Goal: Task Accomplishment & Management: Manage account settings

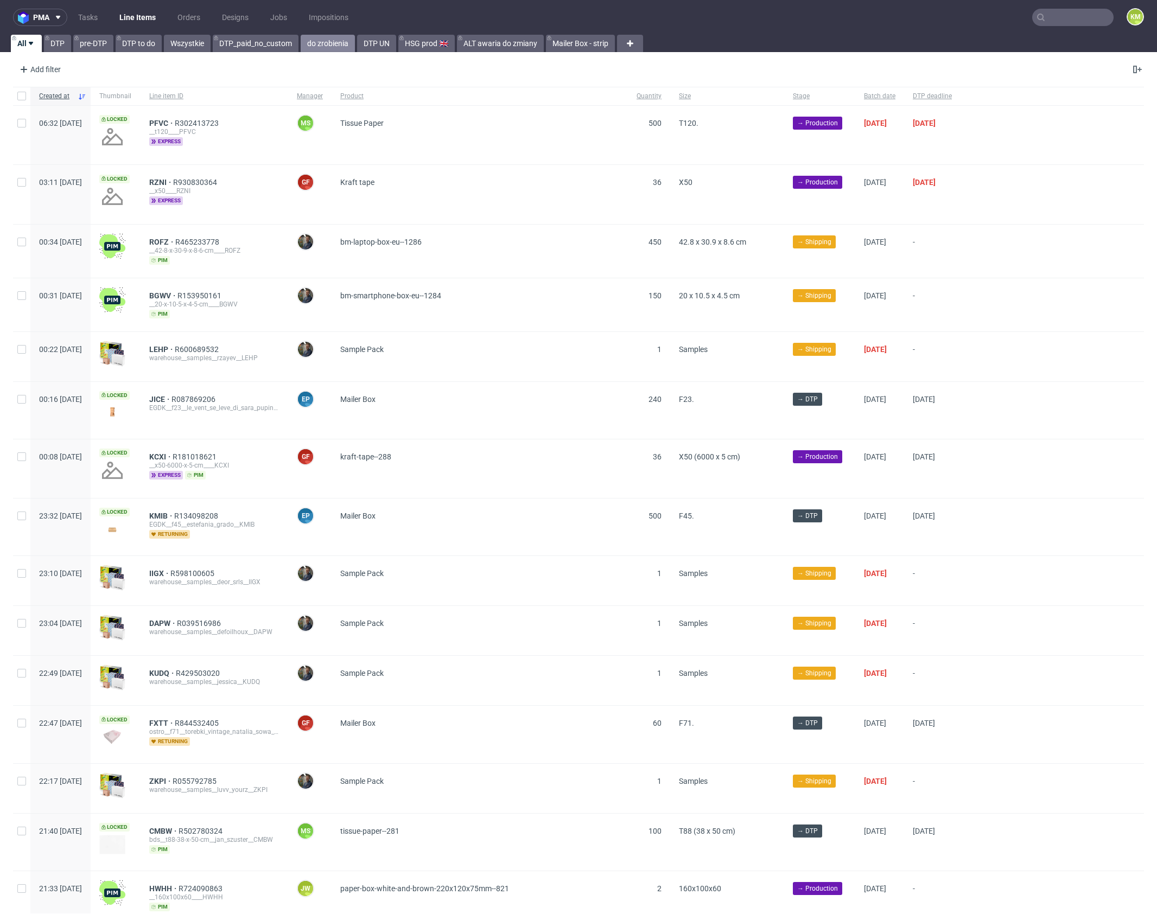
click at [324, 49] on link "do zrobienia" at bounding box center [328, 43] width 54 height 17
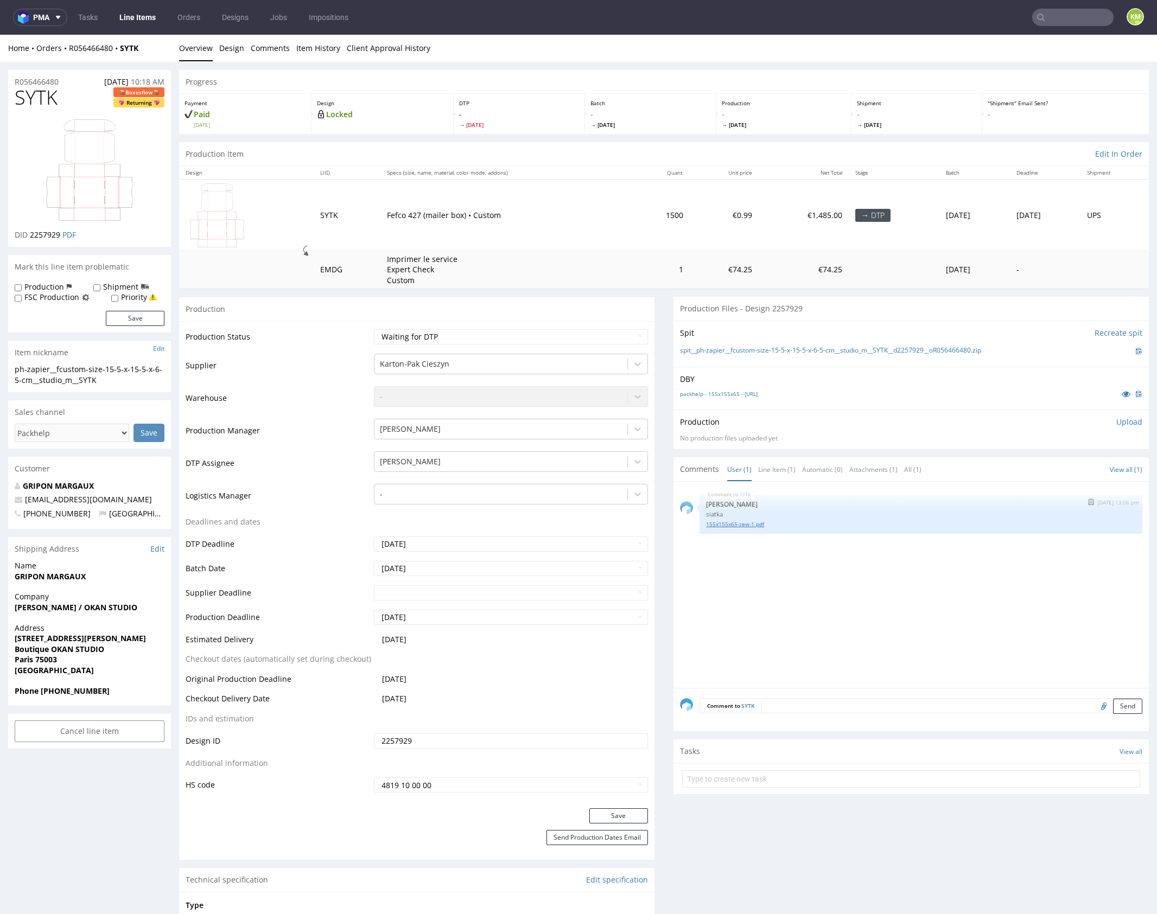
click at [747, 526] on link "155x155x65-zew-1.pdf" at bounding box center [921, 524] width 430 height 8
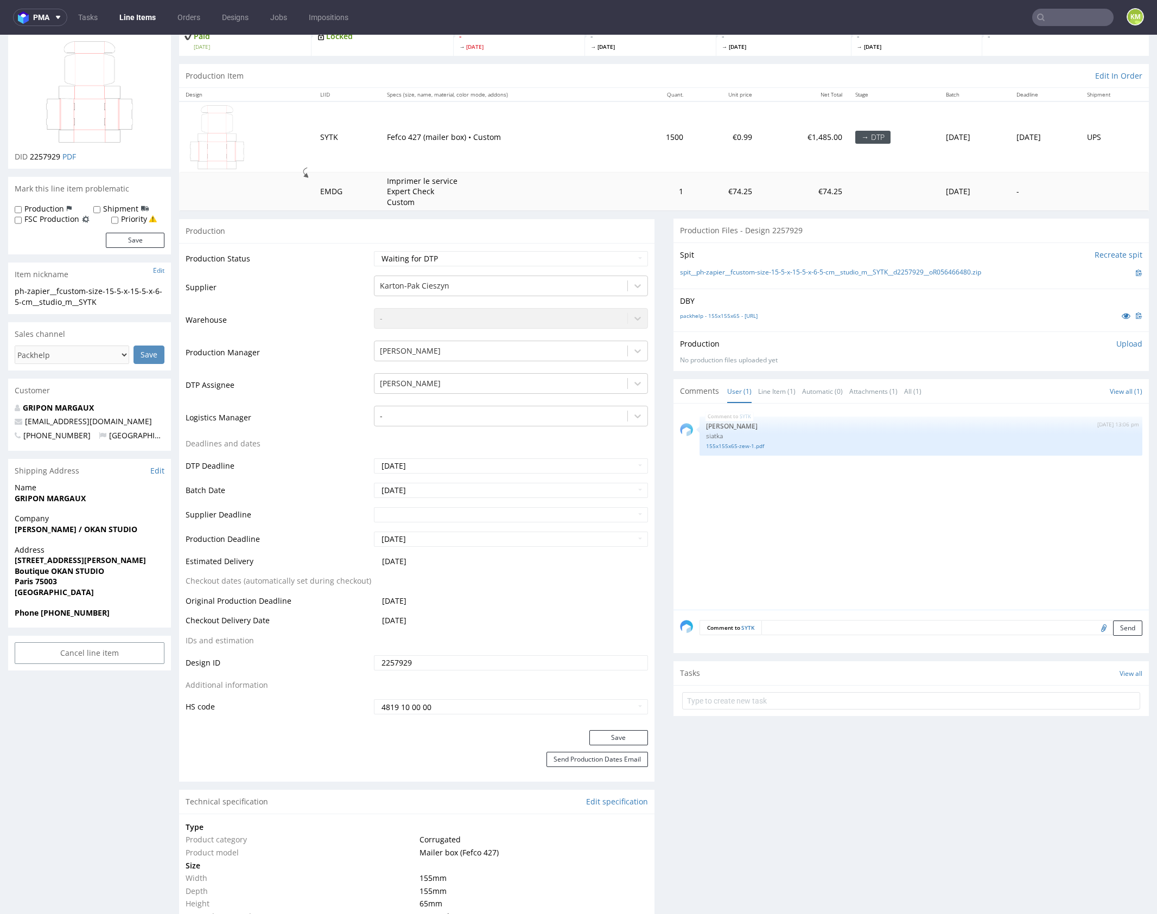
scroll to position [75, 0]
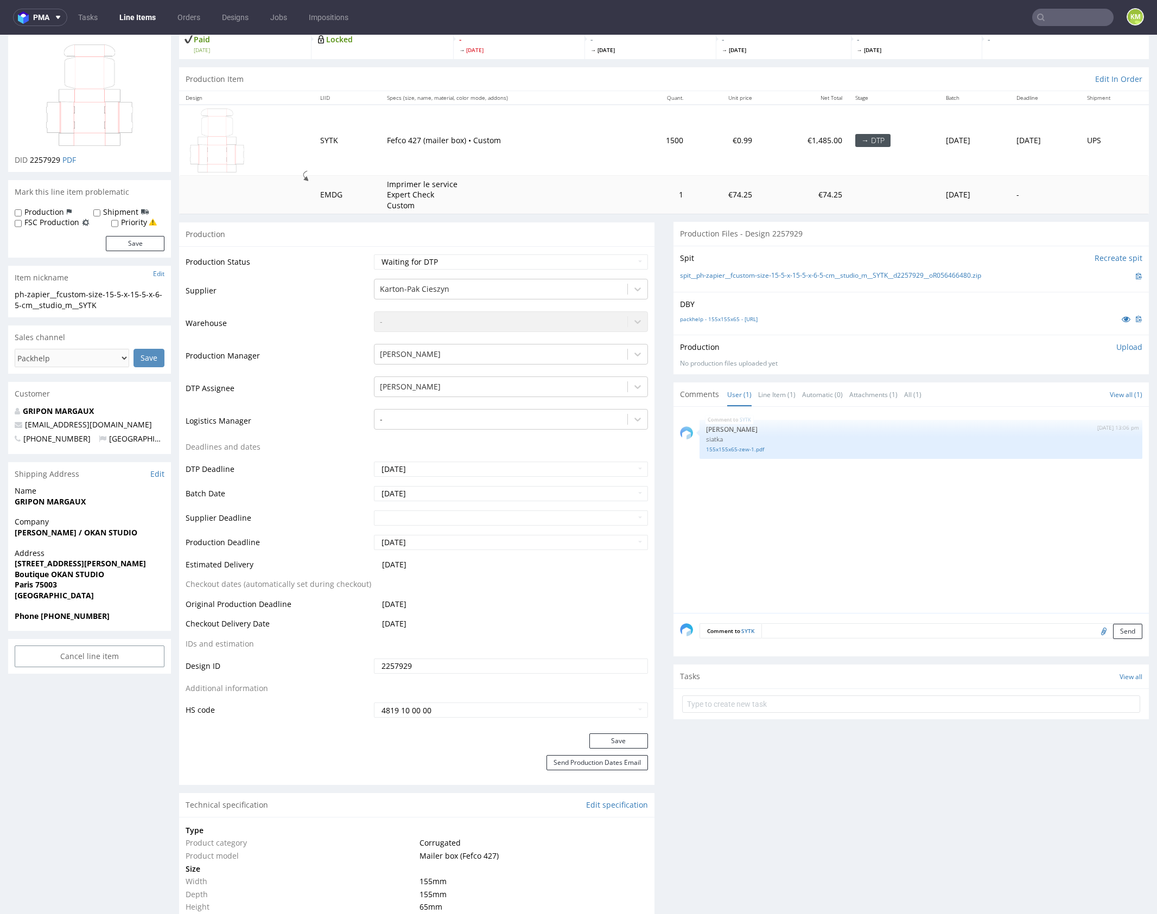
click at [816, 574] on div "SYTK 10th Sep 25 | 13:06 pm Sebastian Markut siatka 155x155x65-zew-1.pdf" at bounding box center [914, 513] width 469 height 200
click at [817, 574] on div "SYTK 10th Sep 25 | 13:06 pm Sebastian Markut siatka 155x155x65-zew-1.pdf" at bounding box center [914, 513] width 469 height 200
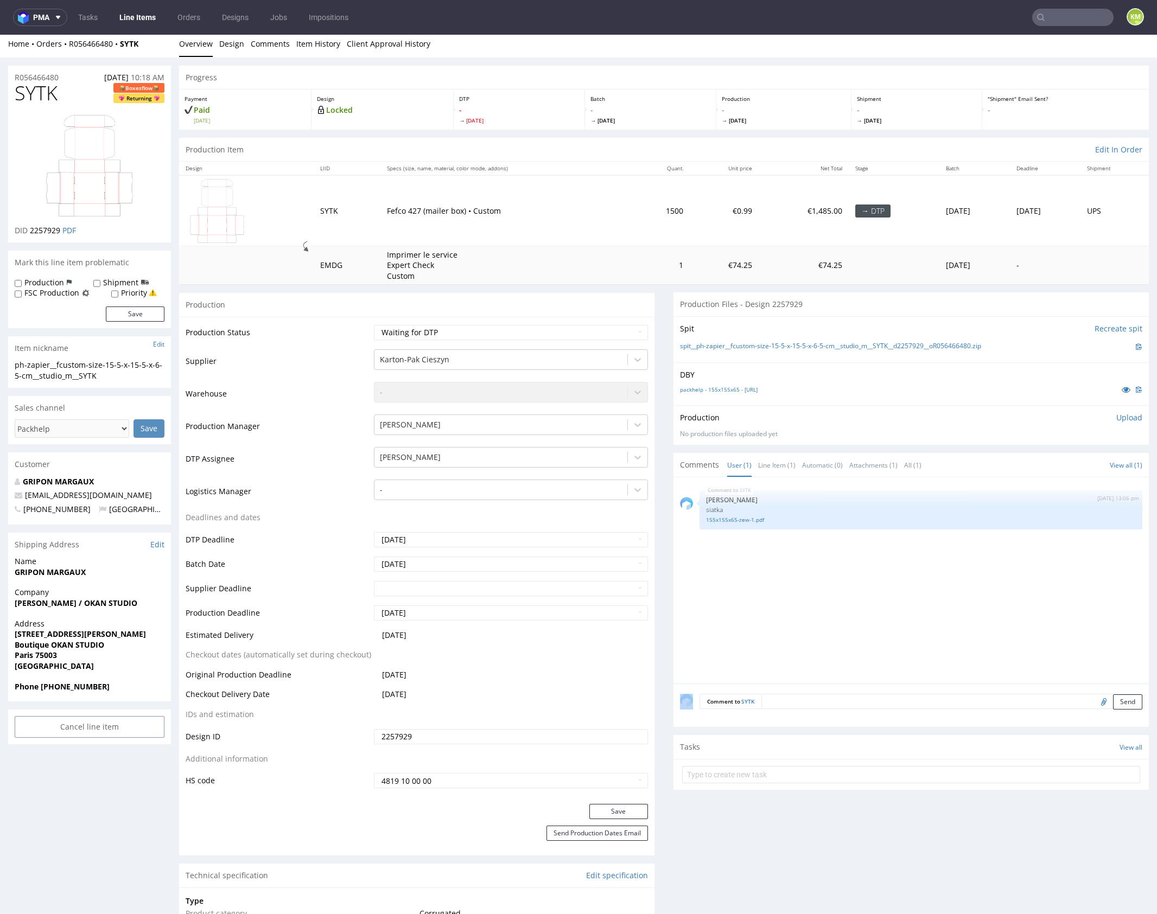
scroll to position [0, 0]
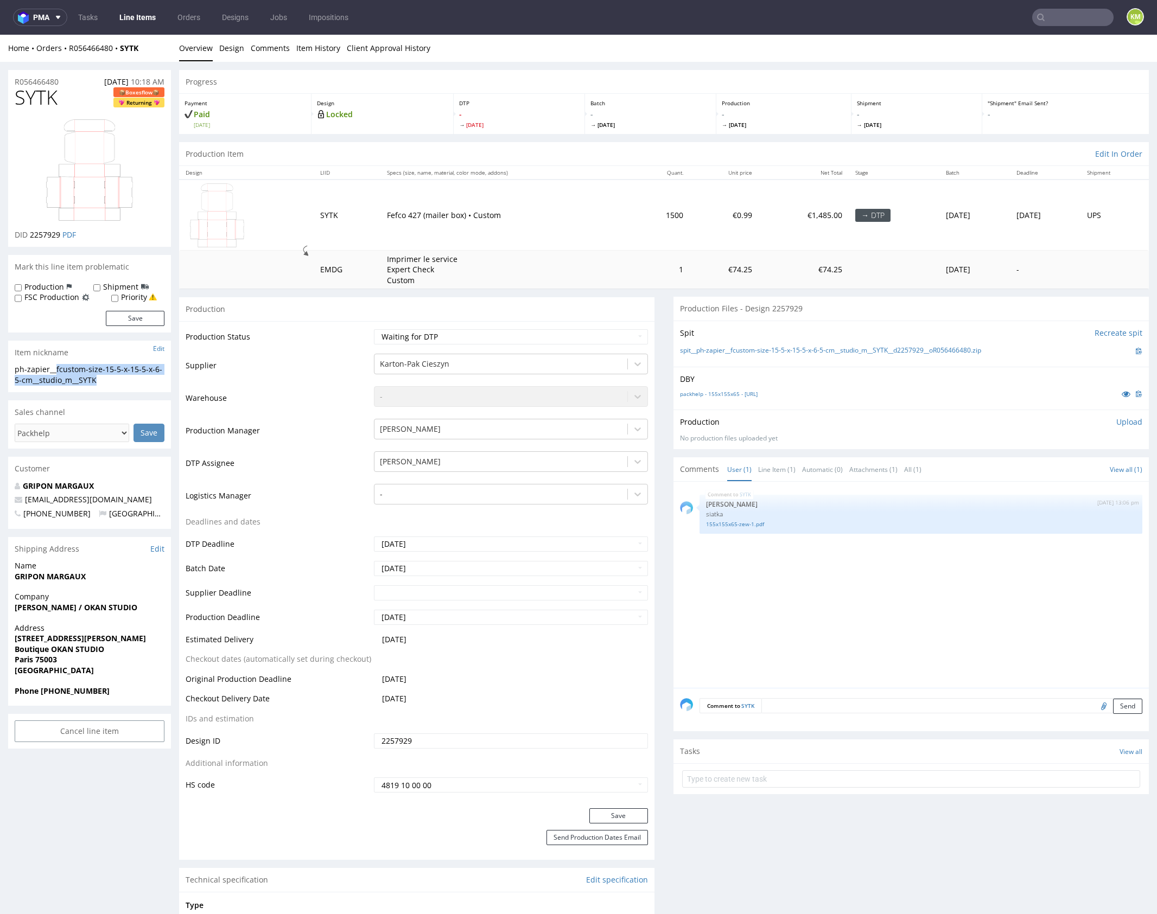
drag, startPoint x: 57, startPoint y: 366, endPoint x: 113, endPoint y: 375, distance: 57.2
click at [113, 375] on div "ph-zapier__fcustom-size-15-5-x-15-5-x-6-5-cm__studio_m__SYTK" at bounding box center [90, 374] width 150 height 21
copy div "fcustom-size-15-5-x-15-5-x-6-5-cm__studio_m__SYTK"
click at [429, 740] on input "2257929" at bounding box center [511, 741] width 274 height 15
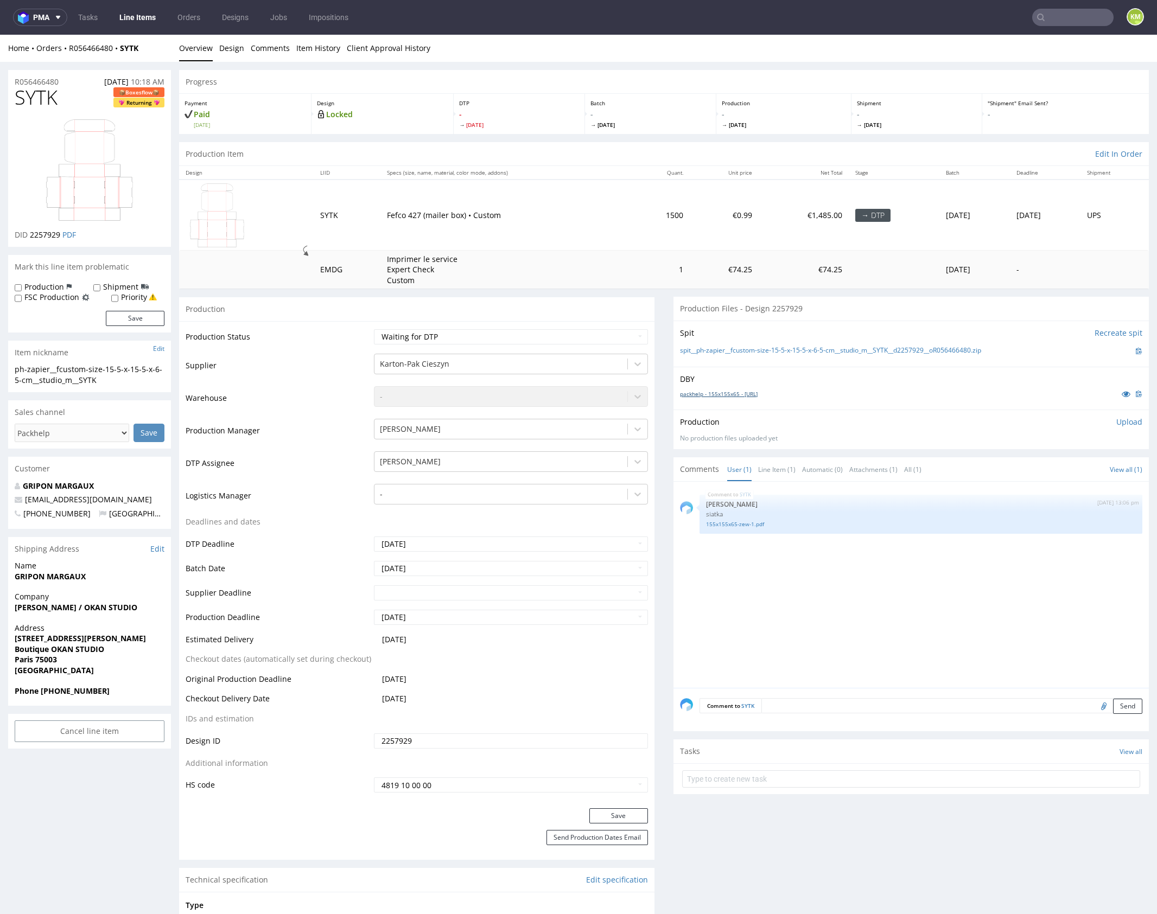
click at [758, 391] on link "packhelp - 155x155x65 - fefco-427-155-65-155-DEF.ai" at bounding box center [719, 394] width 78 height 8
click at [617, 341] on select "Waiting for Artwork Waiting for Diecut Waiting for Mockup Waiting for DTP Waiti…" at bounding box center [511, 336] width 274 height 15
select select "dtp_ca_needed"
click at [374, 329] on select "Waiting for Artwork Waiting for Diecut Waiting for Mockup Waiting for DTP Waiti…" at bounding box center [511, 336] width 274 height 15
click at [623, 814] on button "Save" at bounding box center [618, 816] width 59 height 15
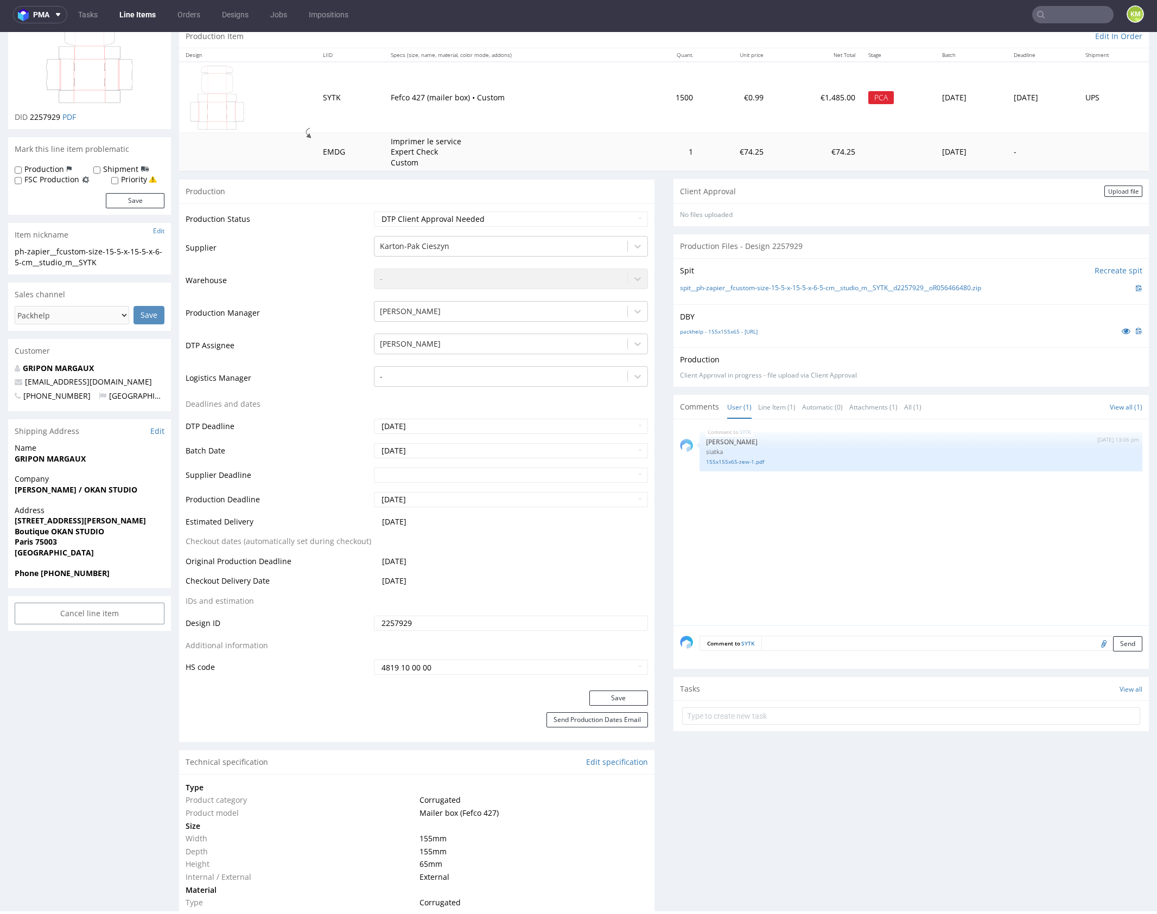
scroll to position [2, 0]
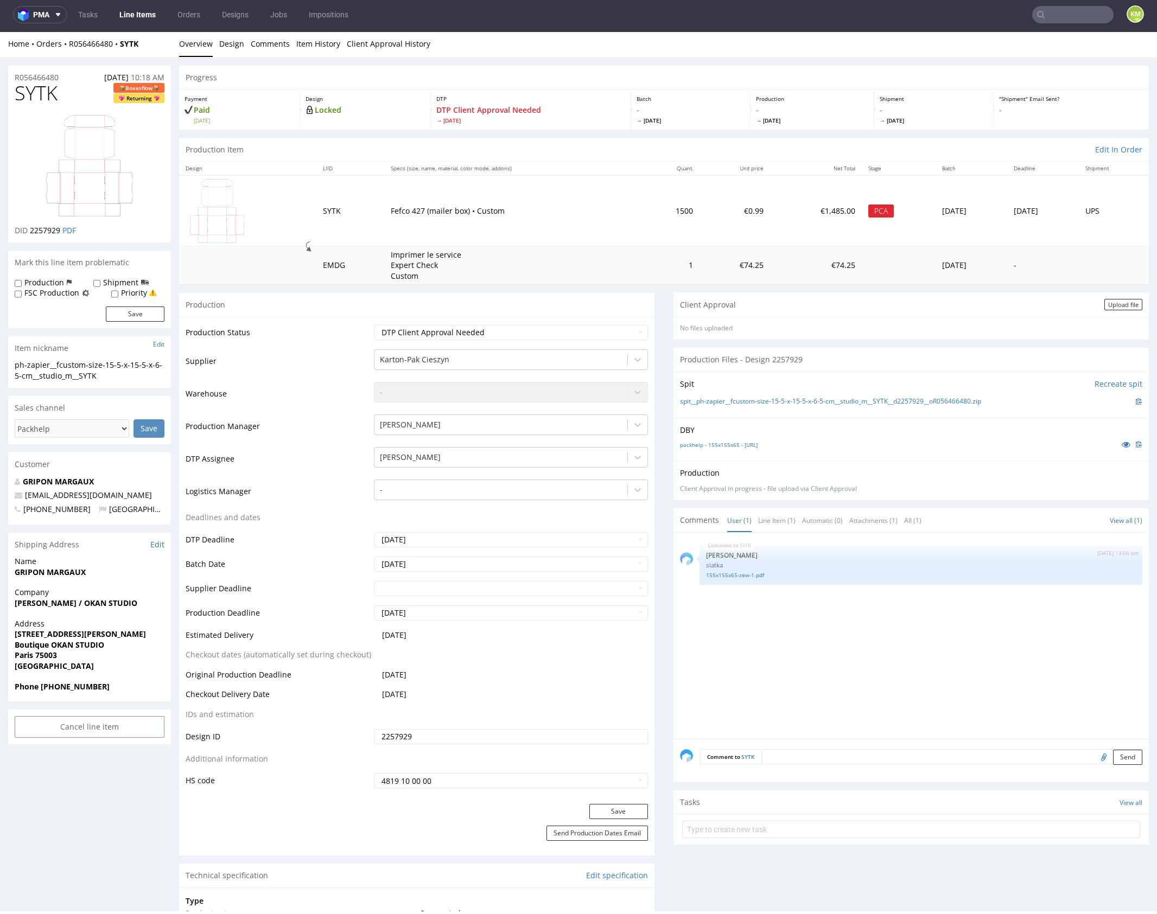
click at [801, 629] on div "SYTK 10th Sep 25 | 13:06 pm Sebastian Markut siatka 155x155x65-zew-1.pdf" at bounding box center [914, 639] width 469 height 200
click at [800, 629] on div "SYTK 10th Sep 25 | 13:06 pm Sebastian Markut siatka 155x155x65-zew-1.pdf" at bounding box center [914, 639] width 469 height 200
click at [819, 676] on div "SYTK 10th Sep 25 | 13:06 pm Sebastian Markut siatka 155x155x65-zew-1.pdf" at bounding box center [914, 639] width 469 height 200
click at [835, 823] on input "text" at bounding box center [911, 829] width 458 height 17
type input "non auto pca"
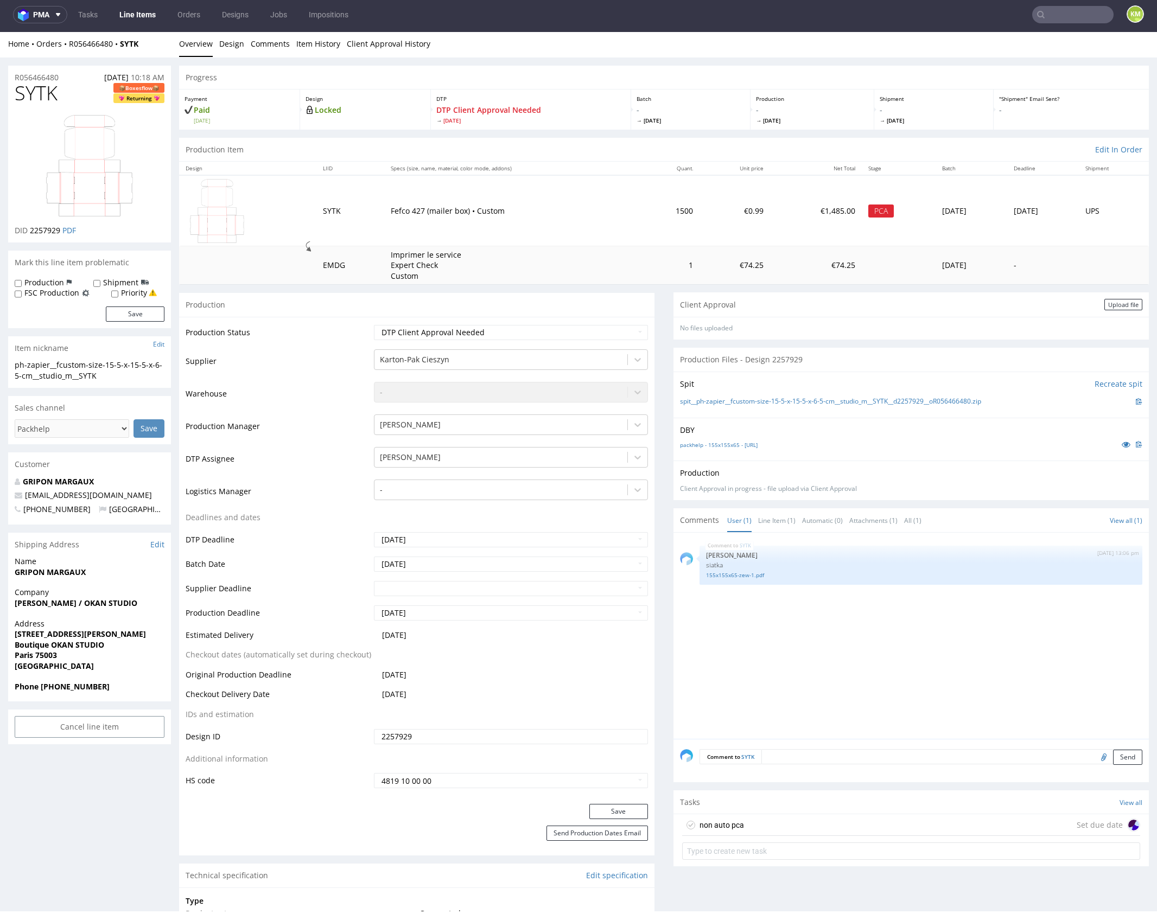
click at [767, 825] on div "non auto pca Set due date" at bounding box center [911, 825] width 458 height 22
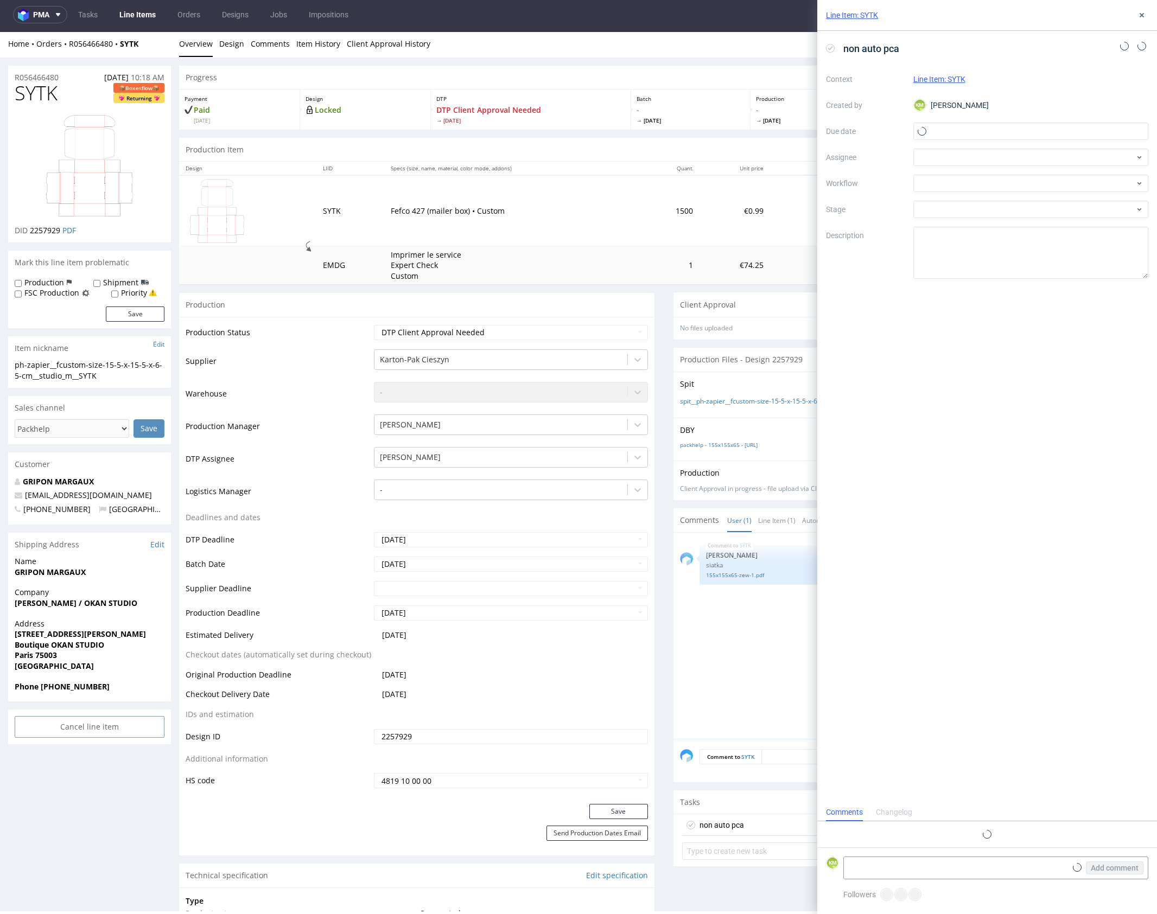
scroll to position [9, 0]
drag, startPoint x: 963, startPoint y: 126, endPoint x: 967, endPoint y: 130, distance: 6.2
click at [963, 126] on input "text" at bounding box center [1030, 131] width 235 height 17
drag, startPoint x: 1013, startPoint y: 245, endPoint x: 1010, endPoint y: 238, distance: 7.4
click at [1012, 244] on span "16" at bounding box center [1013, 240] width 9 height 11
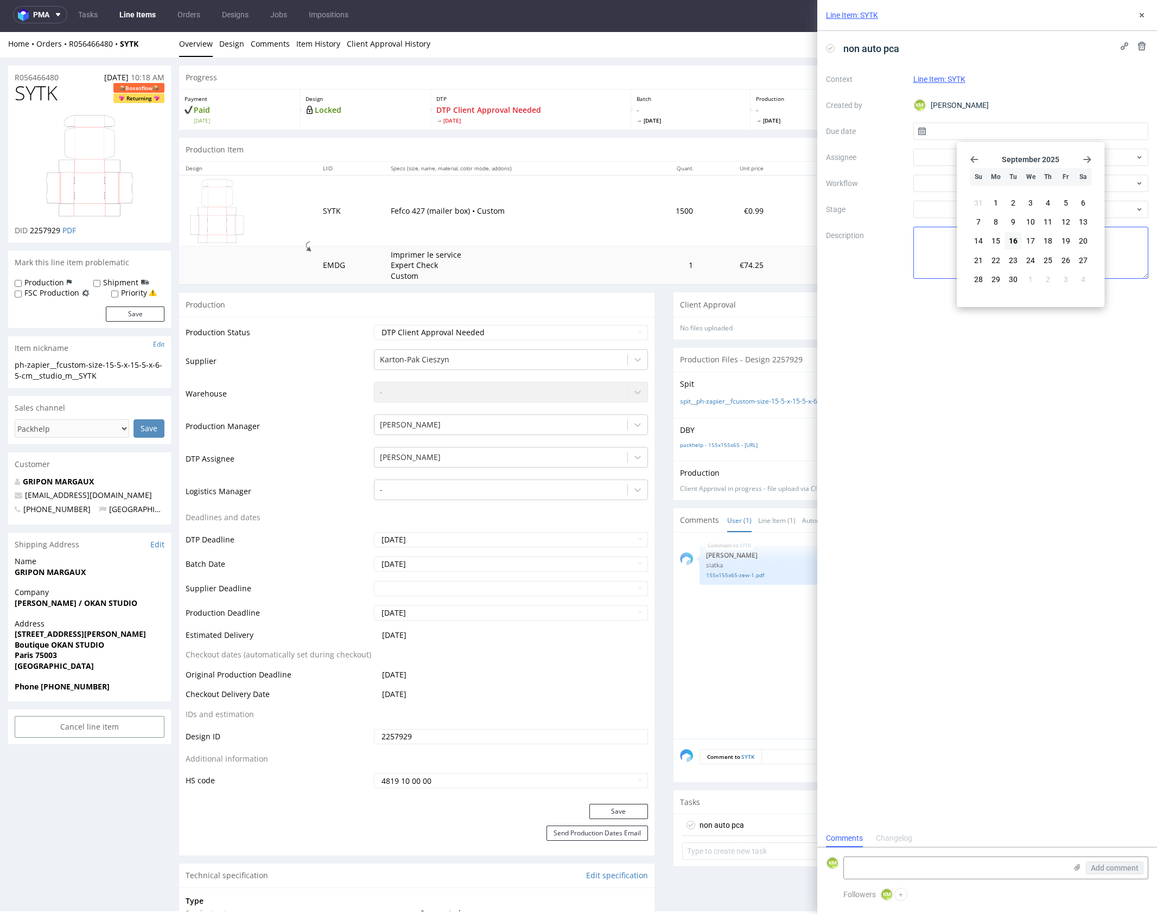
type input "16/09/2025"
click at [957, 158] on div at bounding box center [1030, 157] width 235 height 17
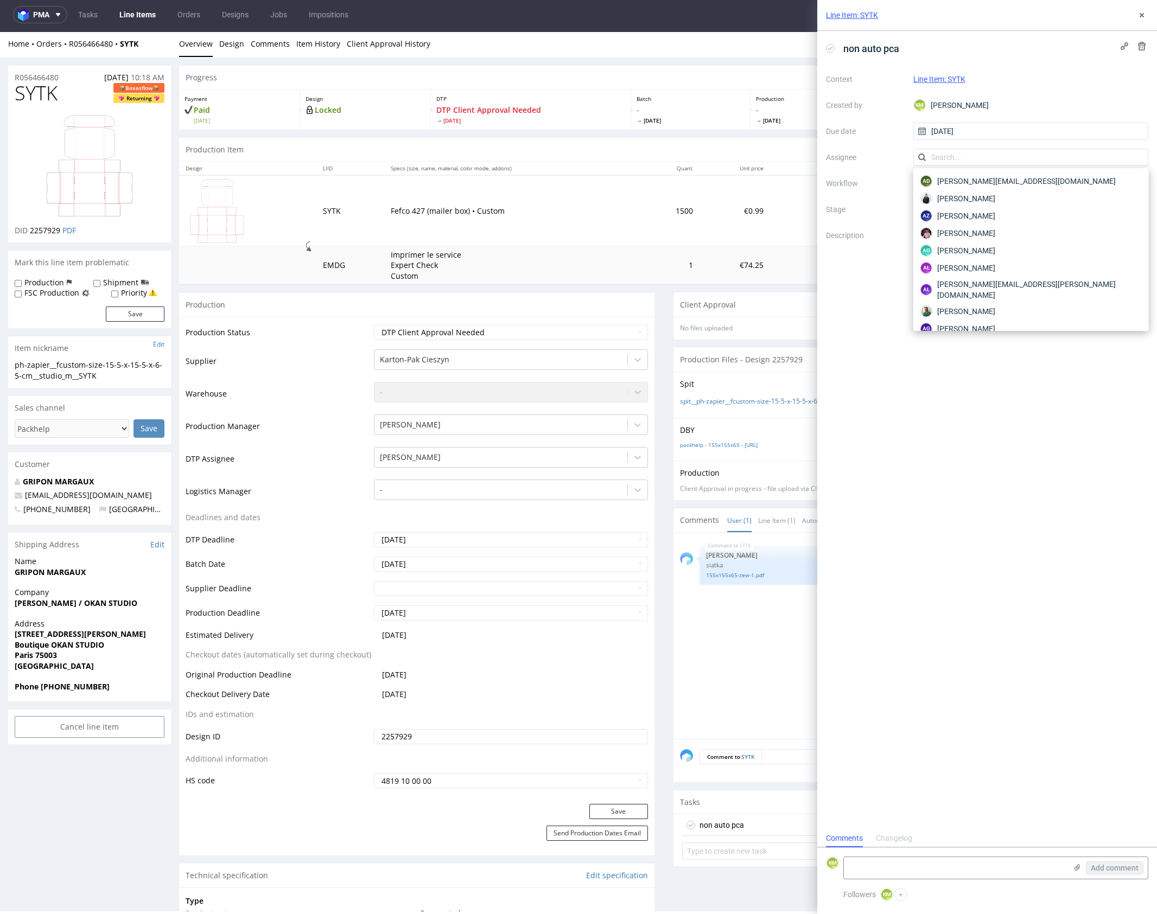
click at [957, 158] on input "text" at bounding box center [1030, 157] width 235 height 17
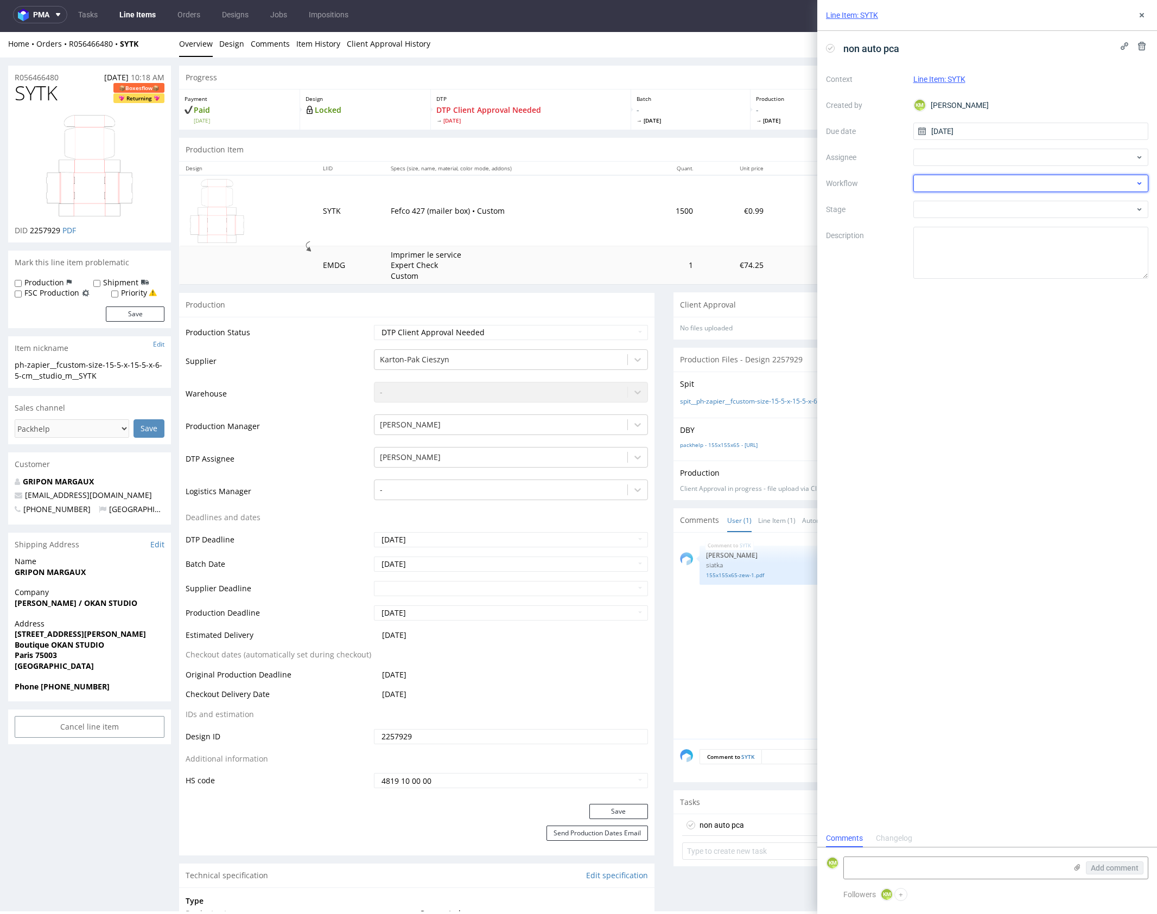
click at [947, 176] on div at bounding box center [1030, 183] width 235 height 17
type input "non"
click at [992, 241] on div "Non-Auto PCA - French" at bounding box center [1031, 242] width 226 height 20
click at [979, 241] on textarea at bounding box center [1030, 253] width 235 height 52
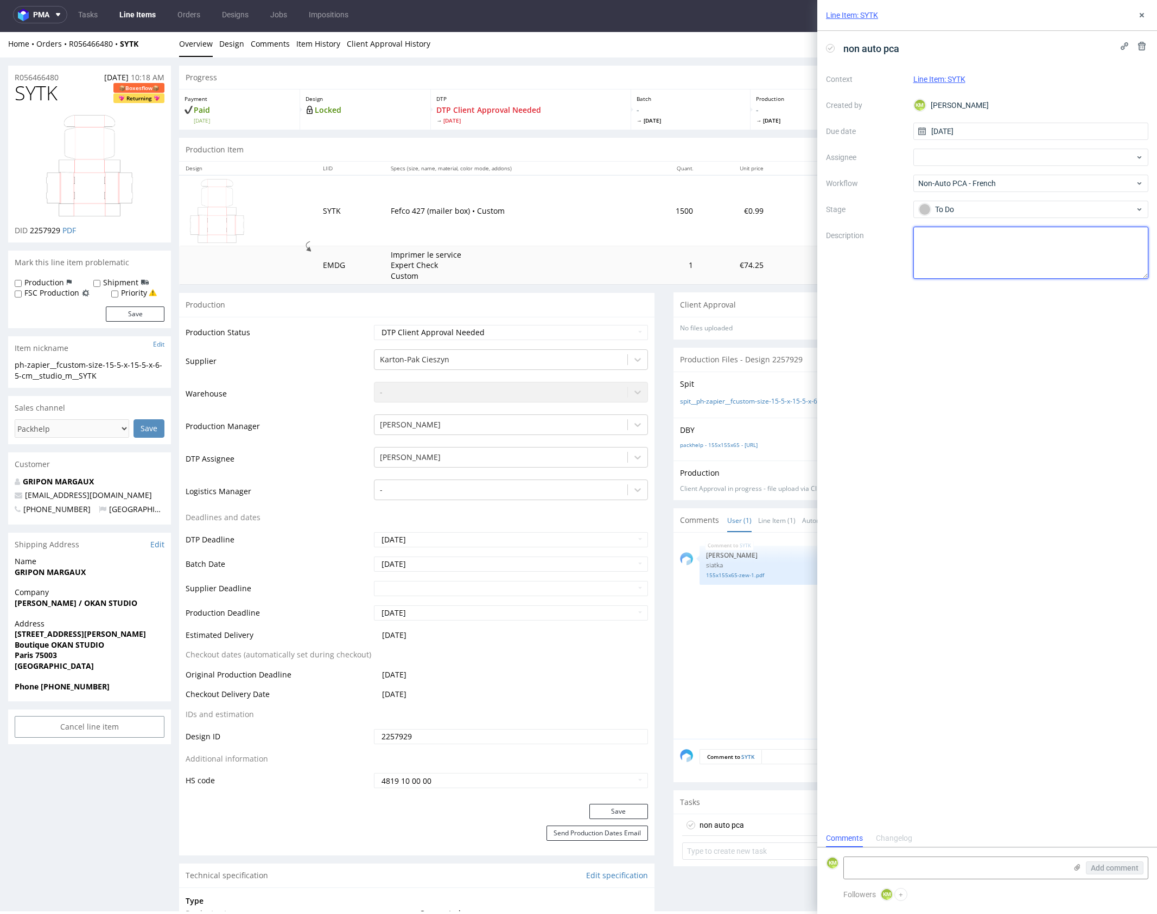
paste textarea "The design has been adapted to the correct dieline and changed from a technical…"
type textarea "The design has been adapted to the correct dieline and changed from a technical…"
click at [1081, 870] on icon at bounding box center [1077, 867] width 9 height 9
click at [0, 0] on input "file" at bounding box center [0, 0] width 0 height 0
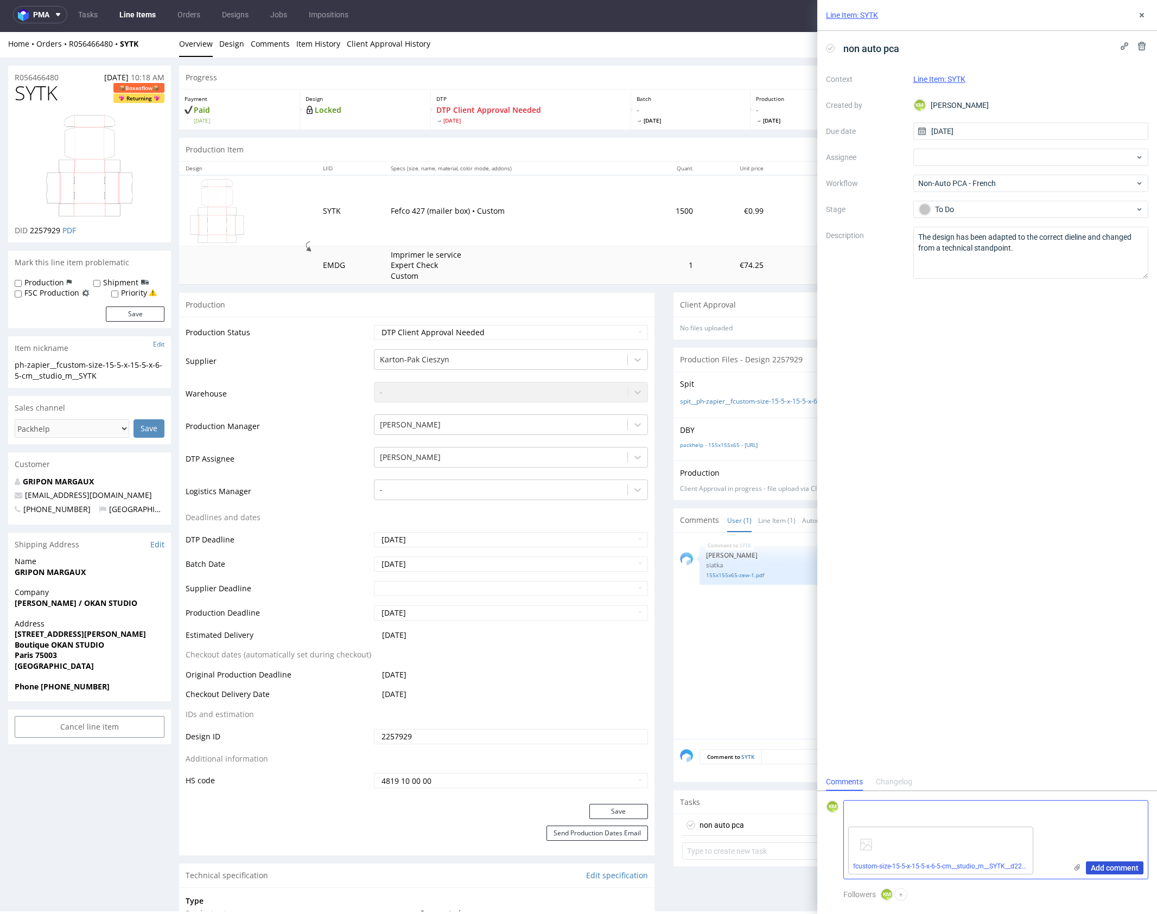
click at [1129, 869] on span "Add comment" at bounding box center [1115, 868] width 48 height 8
click at [1141, 13] on icon at bounding box center [1141, 15] width 9 height 9
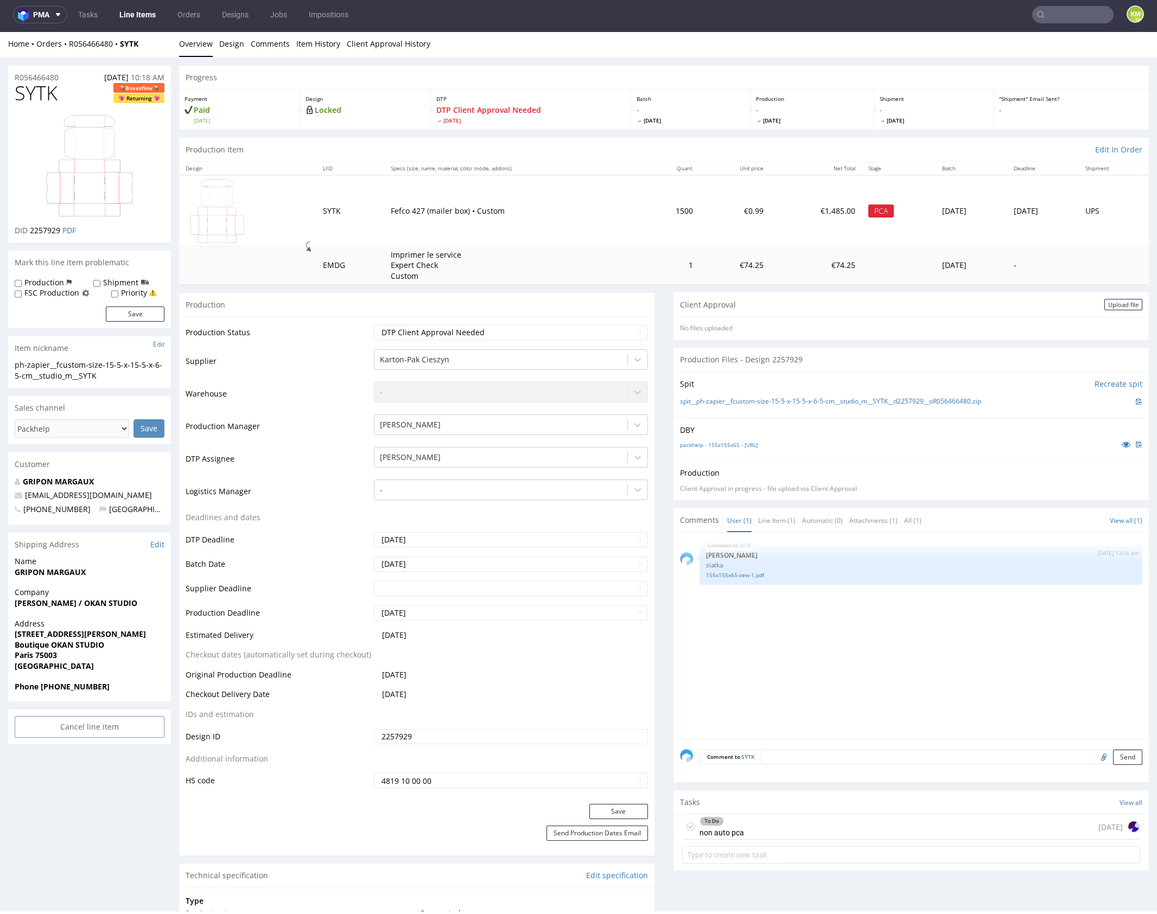
click at [745, 663] on div "SYTK 10th Sep 25 | 13:06 pm Sebastian Markut siatka 155x155x65-zew-1.pdf" at bounding box center [914, 639] width 469 height 200
click at [805, 683] on div "SYTK 10th Sep 25 | 13:06 pm Sebastian Markut siatka 155x155x65-zew-1.pdf" at bounding box center [914, 639] width 469 height 200
click at [935, 610] on div "SYTK 10th Sep 25 | 13:06 pm Sebastian Markut siatka 155x155x65-zew-1.pdf" at bounding box center [914, 639] width 469 height 200
click at [863, 631] on div "SYTK 10th Sep 25 | 13:06 pm Sebastian Markut siatka 155x155x65-zew-1.pdf" at bounding box center [914, 639] width 469 height 200
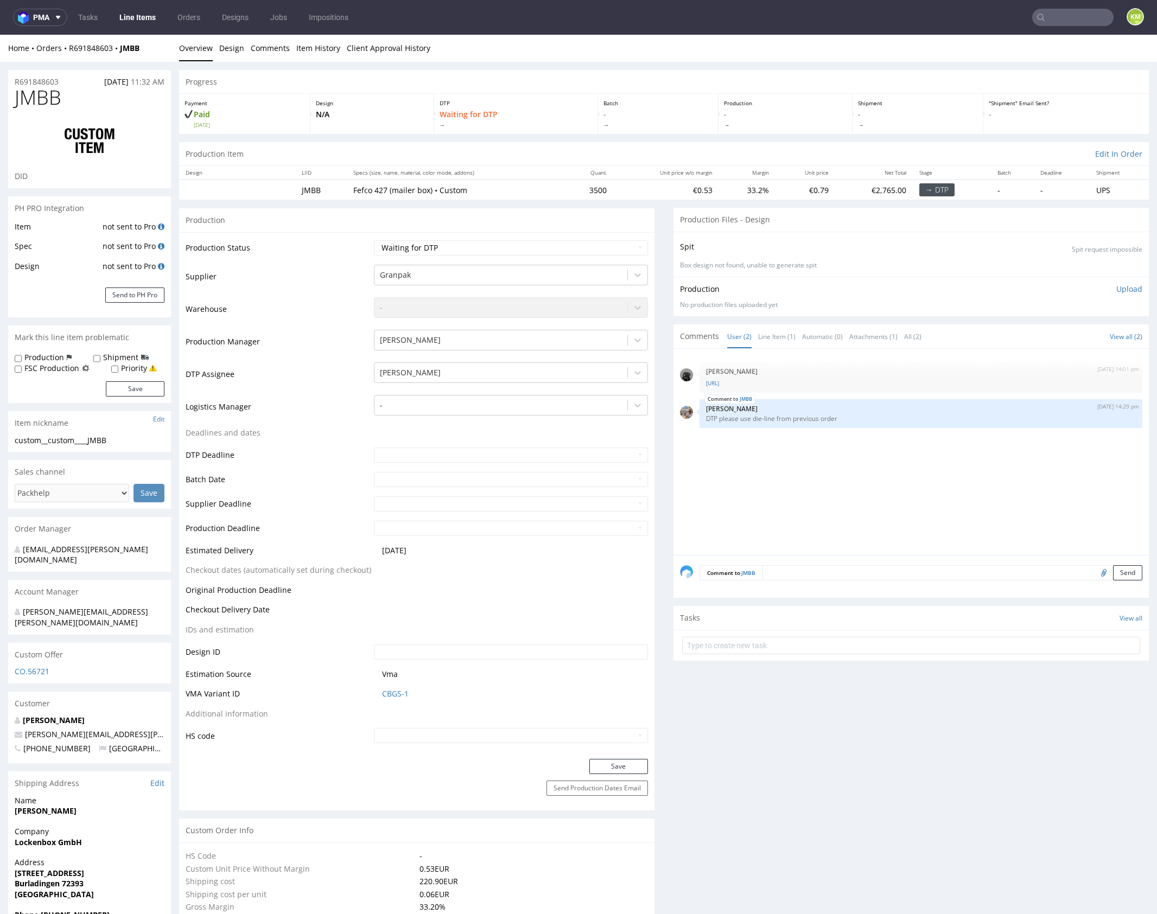
click at [829, 493] on div "9th Sep 25 | 14:01 pm Dawid Urbanowicz dieline__R780341996-OktBox.ai JMBB 9th S…" at bounding box center [914, 455] width 469 height 200
click at [769, 381] on link "dieline__R780341996-OktBox.ai" at bounding box center [921, 383] width 430 height 8
click at [777, 338] on link "Line Item (1)" at bounding box center [776, 336] width 37 height 23
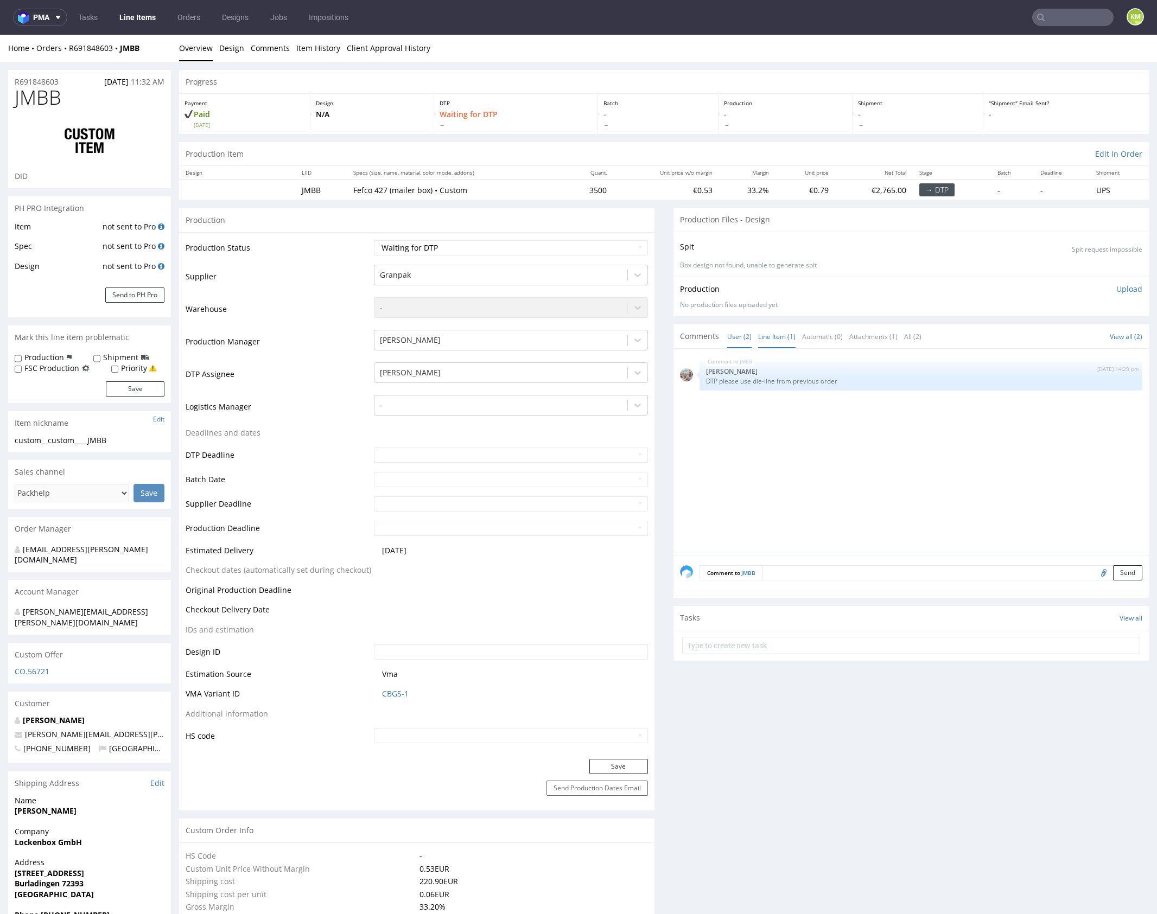
click at [734, 335] on link "User (2)" at bounding box center [739, 336] width 24 height 23
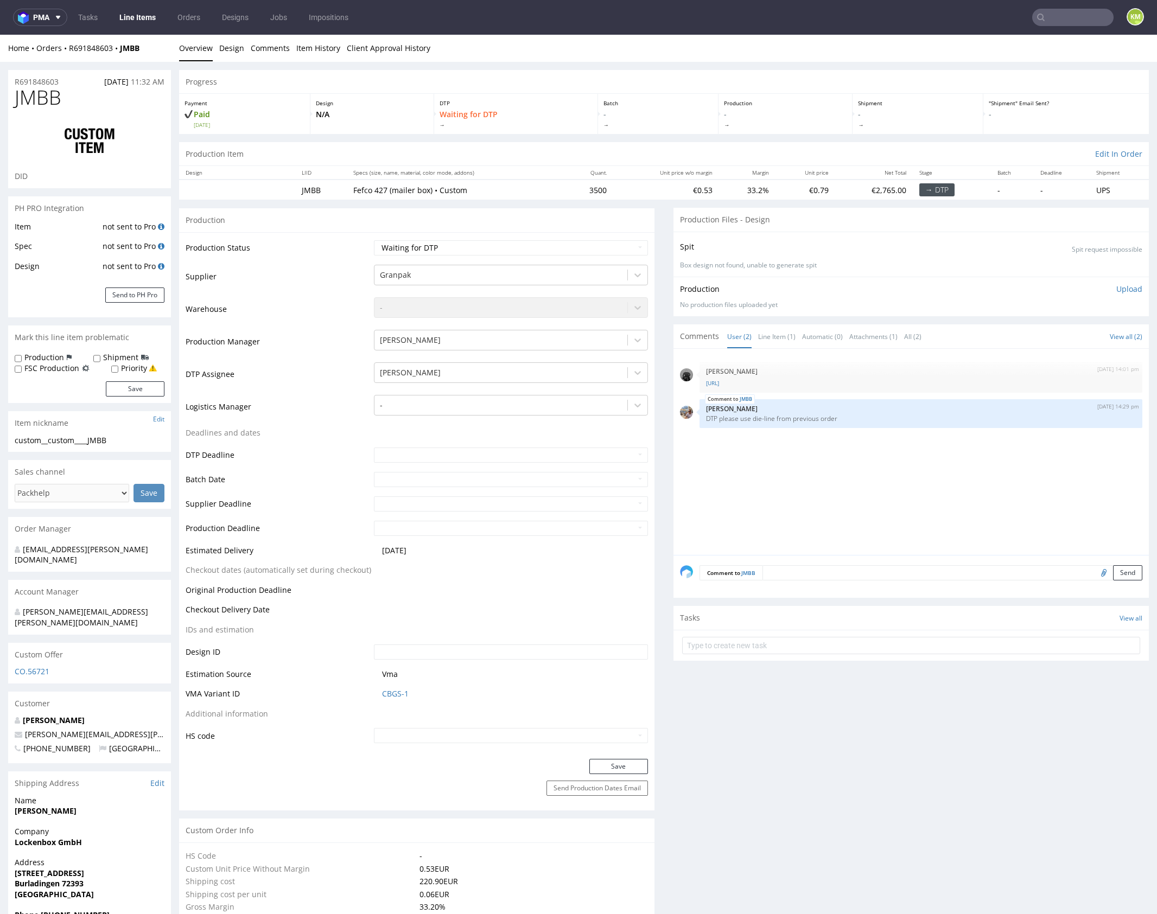
click at [797, 476] on div "9th Sep 25 | 14:01 pm Dawid Urbanowicz dieline__R780341996-OktBox.ai JMBB 9th S…" at bounding box center [914, 455] width 469 height 200
click at [777, 334] on link "Line Item (1)" at bounding box center [776, 333] width 37 height 23
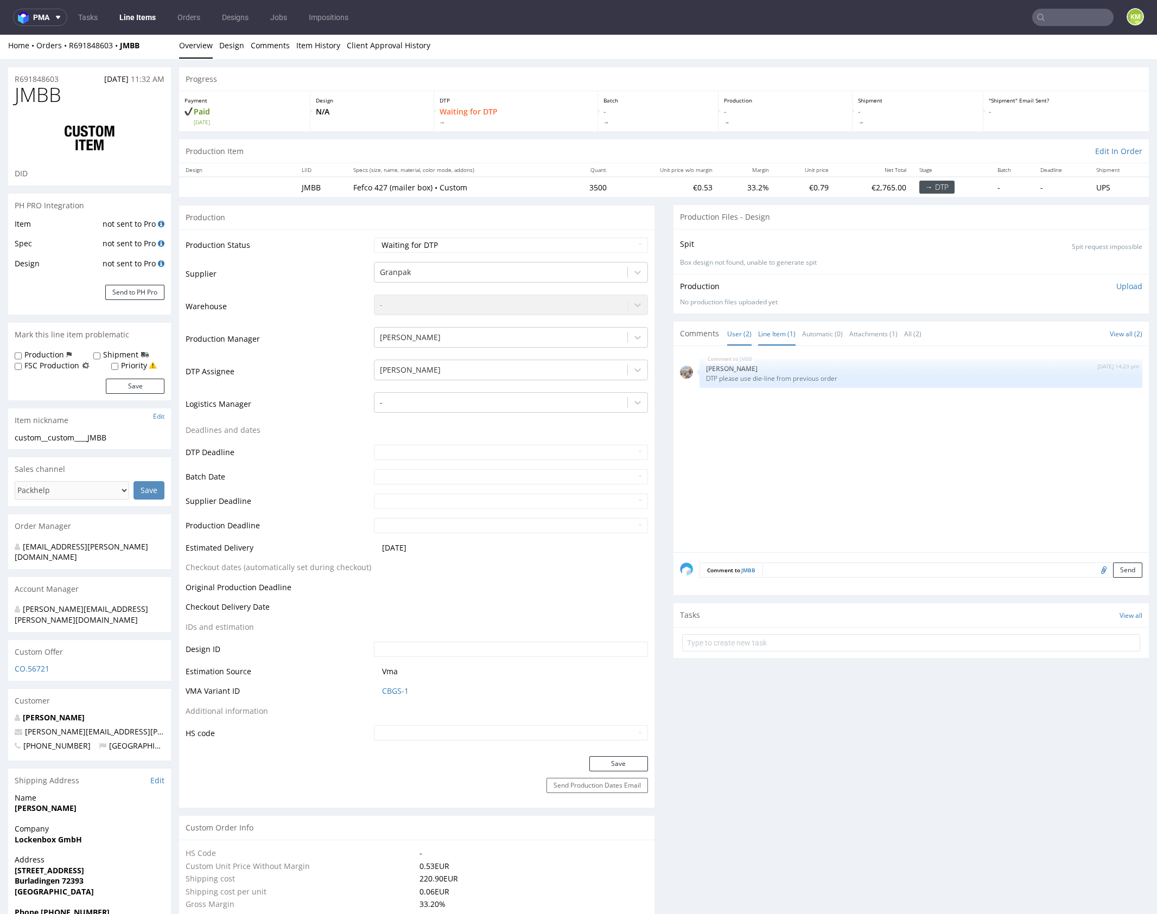
click at [731, 329] on link "User (2)" at bounding box center [739, 333] width 24 height 23
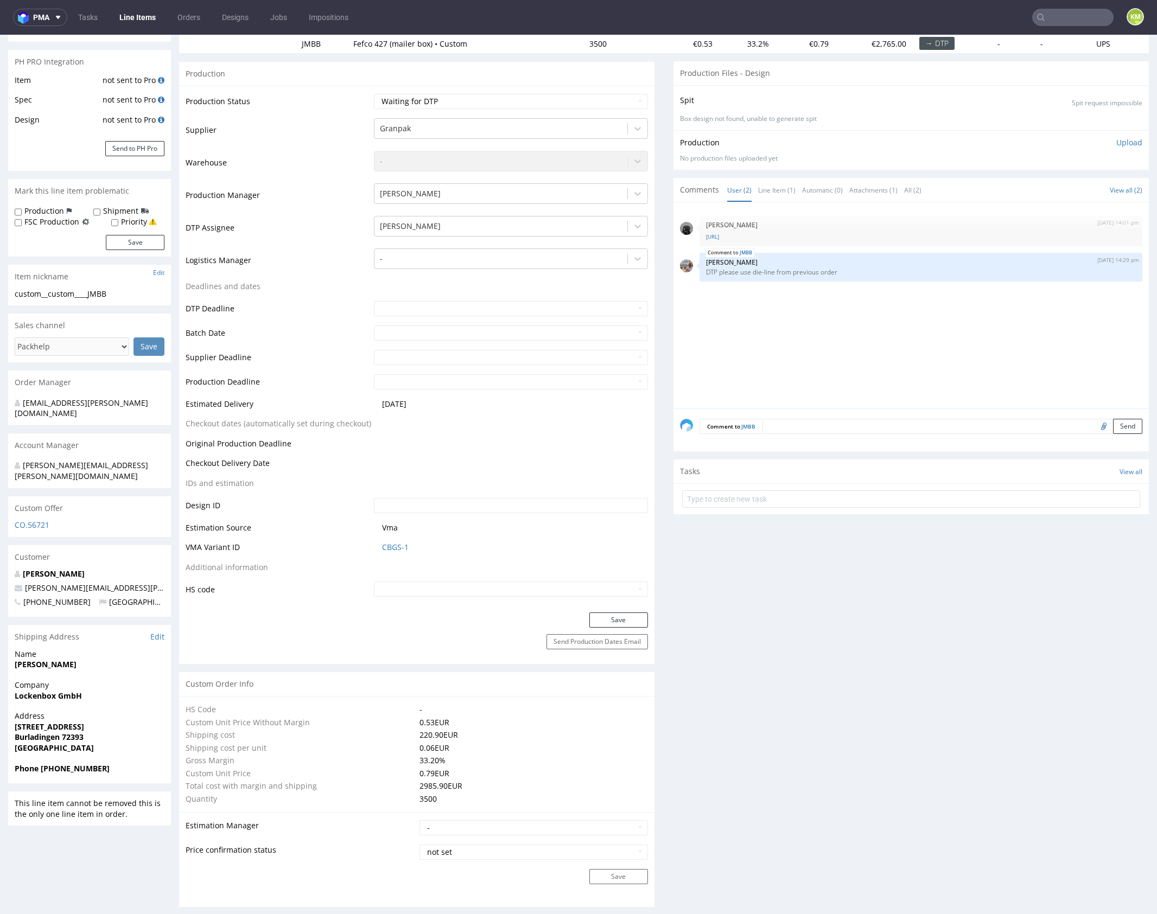
scroll to position [0, 0]
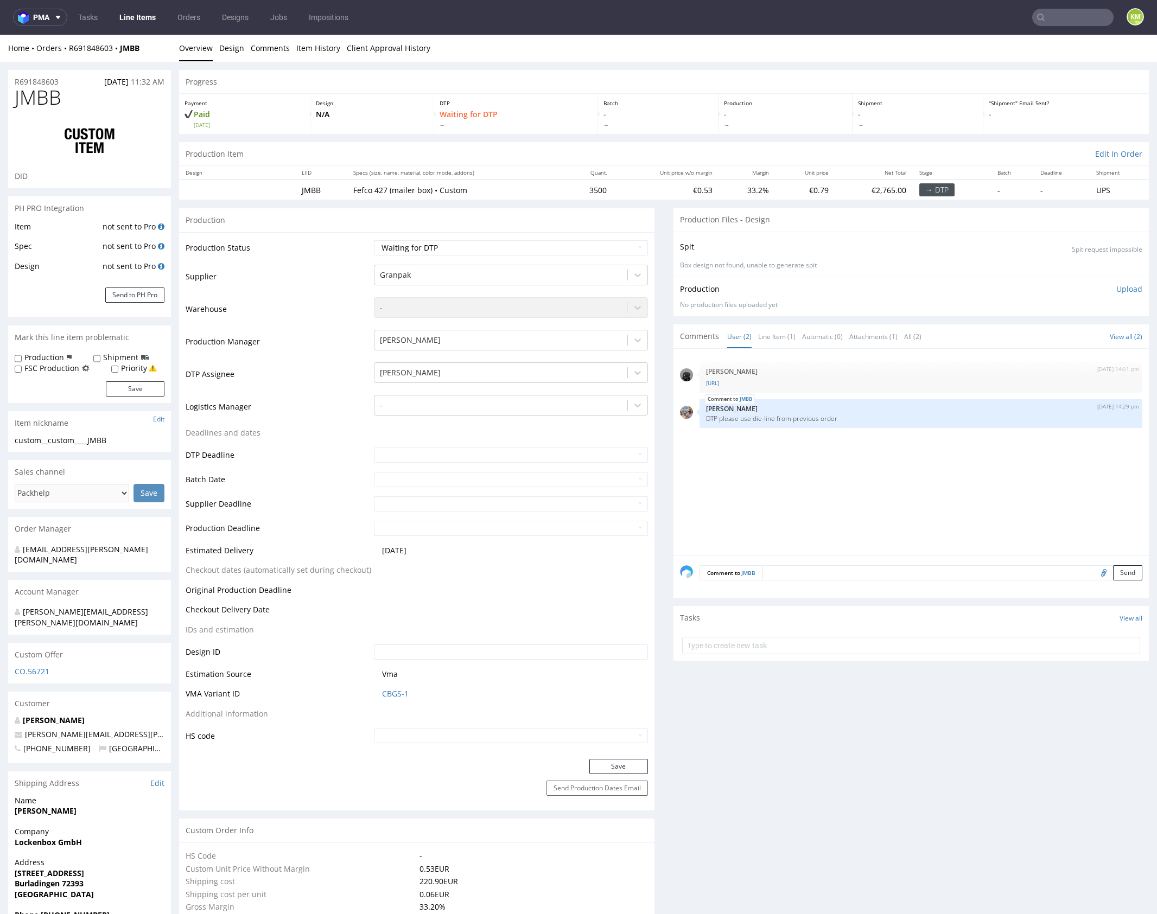
click at [836, 580] on div "Comment to JMBB Send" at bounding box center [910, 576] width 475 height 43
click at [839, 576] on textarea at bounding box center [952, 572] width 380 height 15
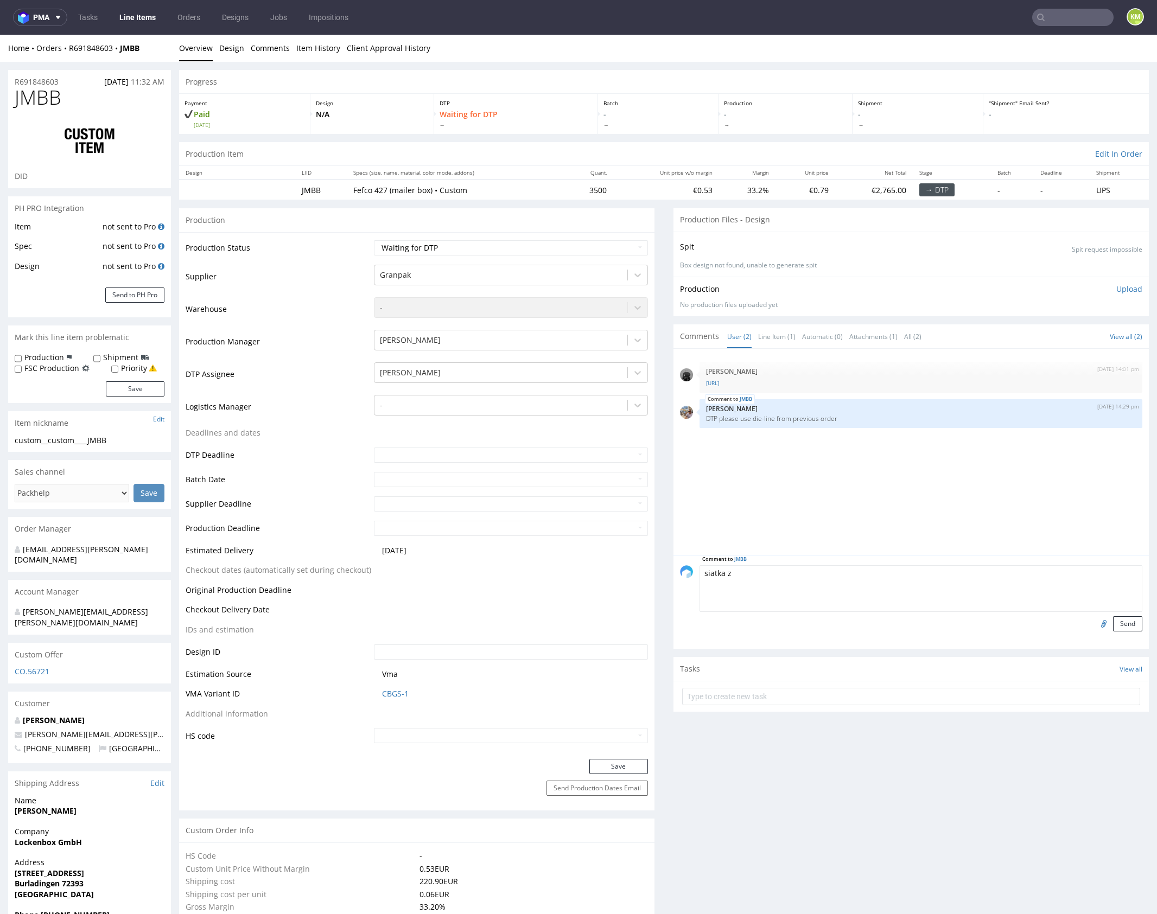
paste textarea "HRUF"
type textarea "siatka z HRUF"
click at [1120, 621] on button "Send" at bounding box center [1127, 623] width 29 height 15
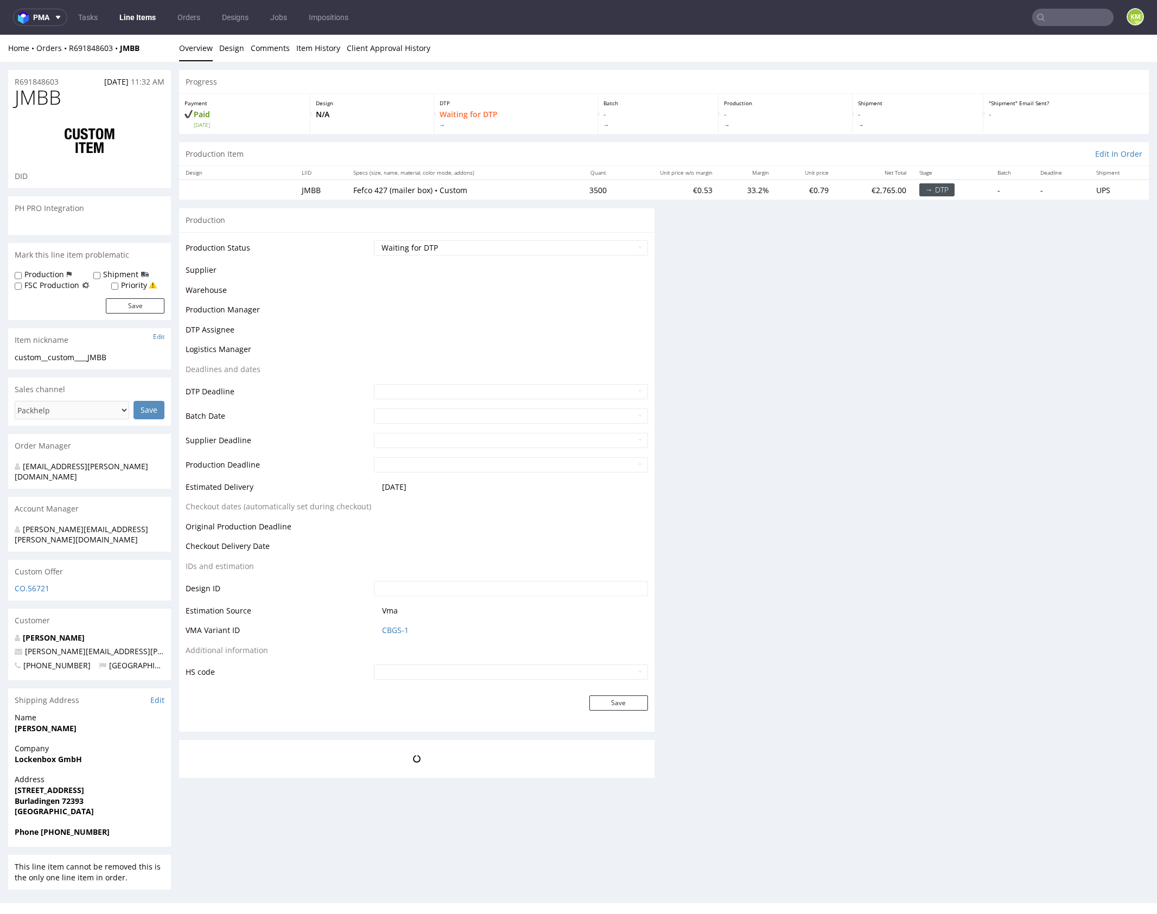
click at [837, 536] on div "Progress Payment Paid Tue 09 Sep Design N/A DTP Waiting for DTP Batch - Product…" at bounding box center [664, 428] width 970 height 717
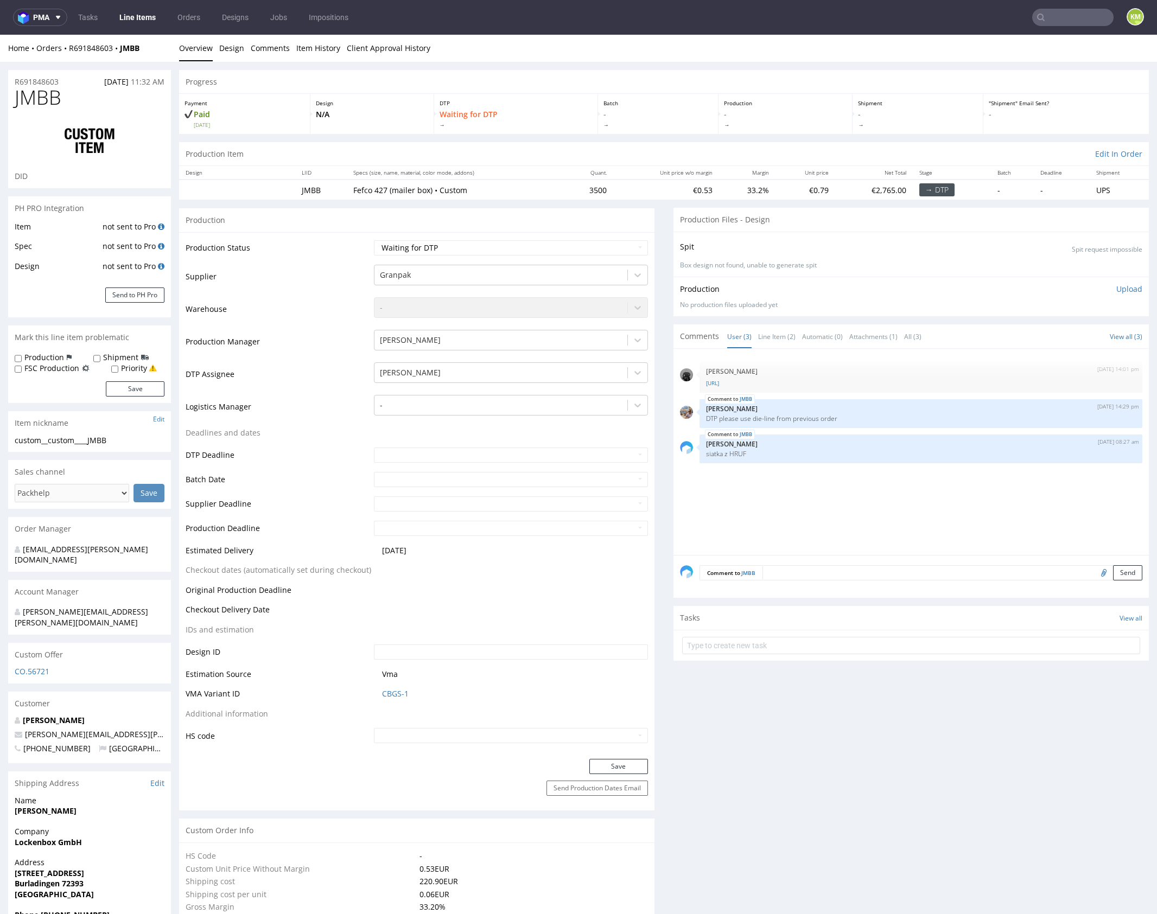
click at [856, 519] on div "9th Sep 25 | 14:01 pm Dawid Urbanowicz dieline__R780341996-OktBox.ai JMBB 9th S…" at bounding box center [914, 455] width 469 height 200
click at [879, 508] on div "9th Sep 25 | 14:01 pm Dawid Urbanowicz dieline__R780341996-OktBox.ai JMBB 9th S…" at bounding box center [914, 455] width 469 height 200
click at [778, 339] on link "Line Item (2)" at bounding box center [776, 336] width 37 height 23
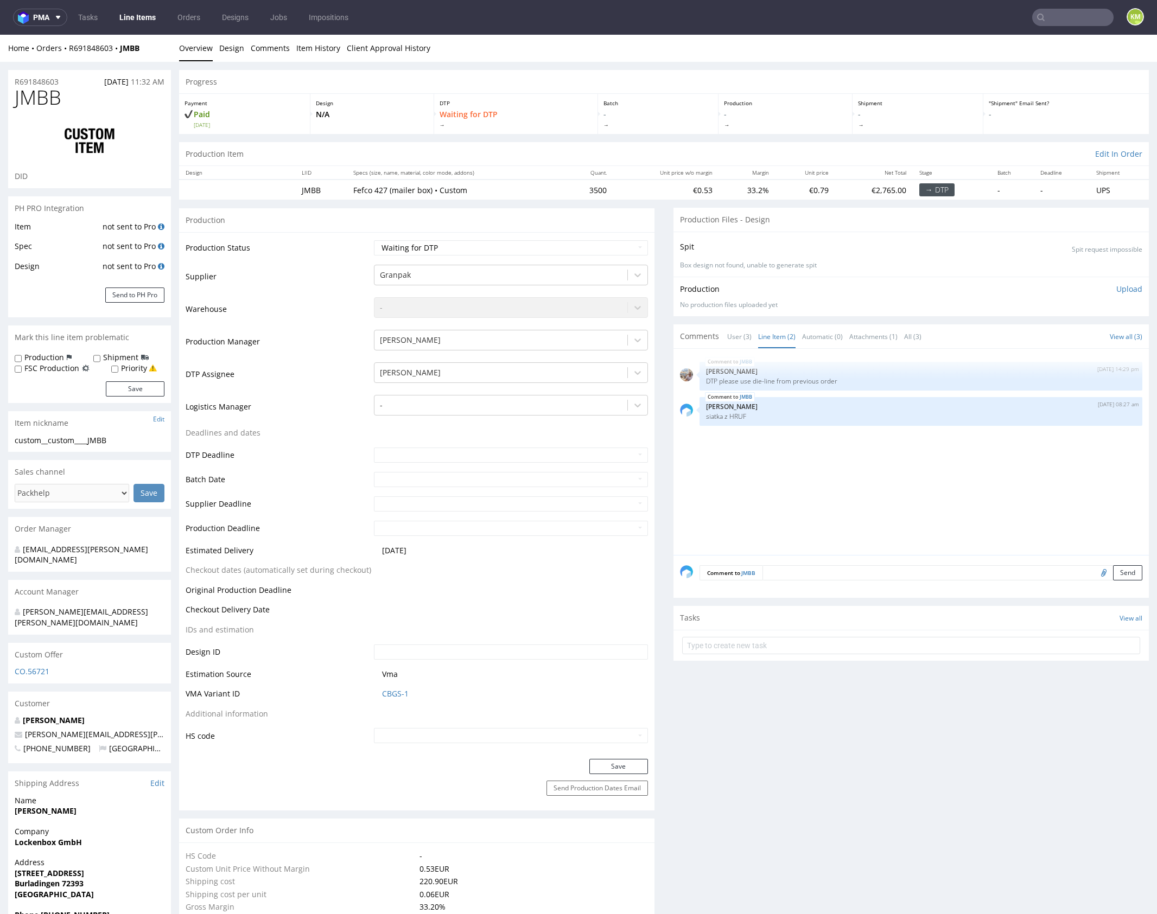
click at [819, 467] on div "JMBB 9th Sep 25 | 14:29 pm Michał Palasek DTP please use die-line from previous…" at bounding box center [914, 455] width 469 height 200
click at [819, 468] on div "JMBB 9th Sep 25 | 14:29 pm Michał Palasek DTP please use die-line from previous…" at bounding box center [914, 455] width 469 height 200
click at [841, 465] on div "JMBB 9th Sep 25 | 14:29 pm Michał Palasek DTP please use die-line from previous…" at bounding box center [914, 455] width 469 height 200
click at [738, 334] on link "User (3)" at bounding box center [739, 336] width 24 height 23
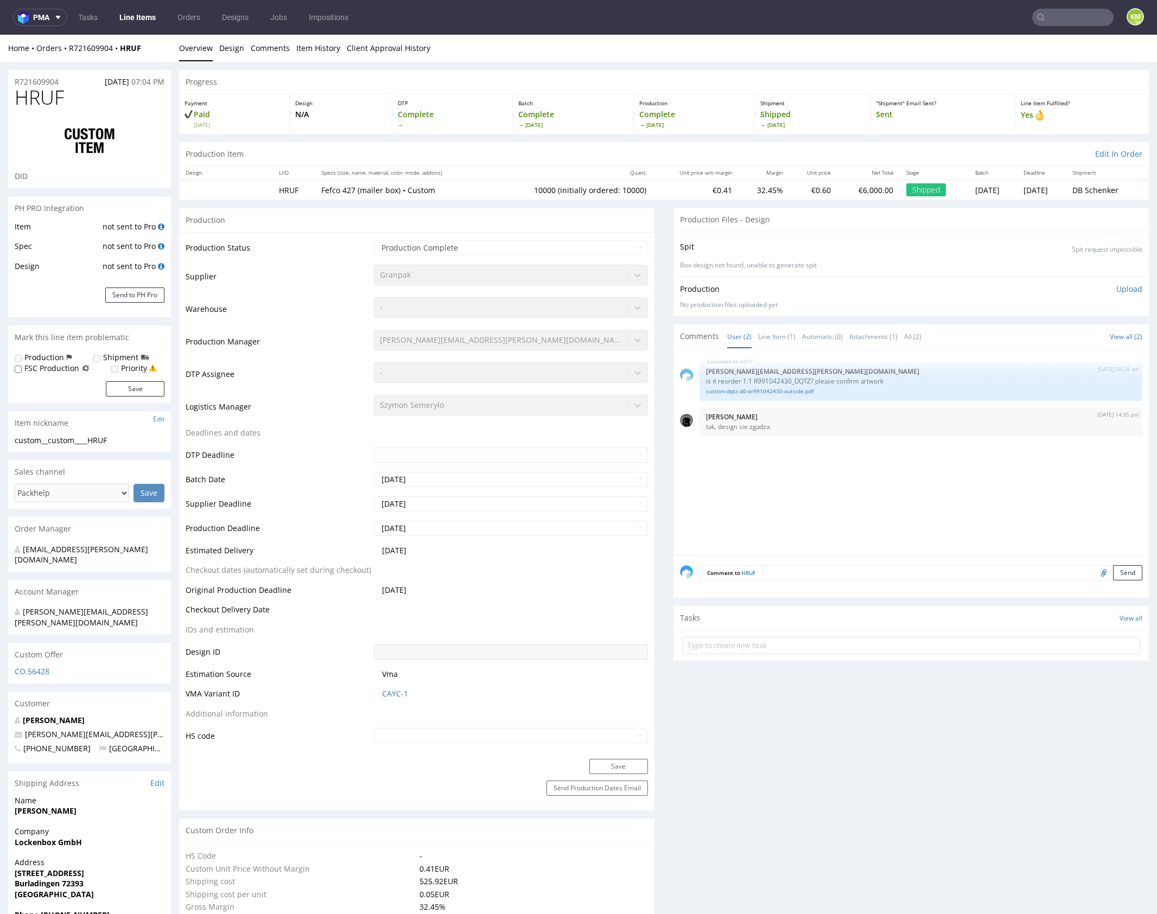
type input "10000"
click at [784, 391] on link "custom-dqtz-d0-or991042430-outside.pdf" at bounding box center [921, 391] width 430 height 8
click at [43, 97] on span "HRUF" at bounding box center [39, 98] width 49 height 22
copy span "HRUF"
